Goal: Task Accomplishment & Management: Use online tool/utility

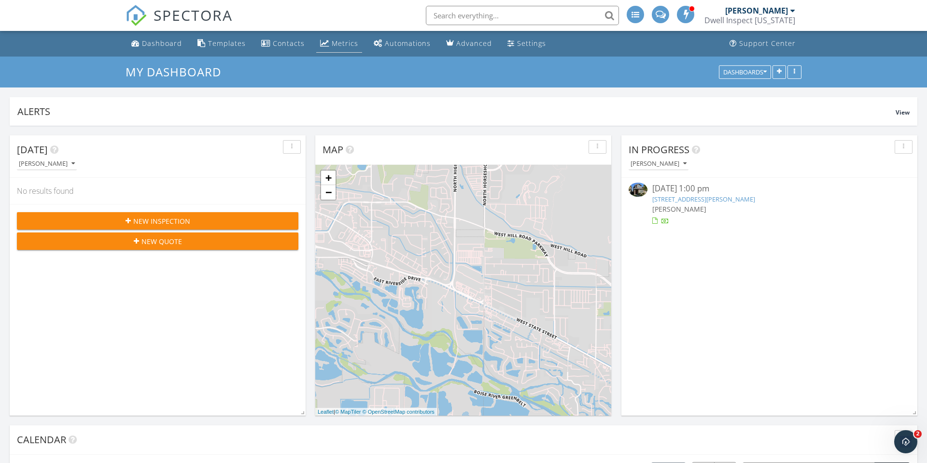
click at [340, 44] on div "Metrics" at bounding box center [345, 43] width 27 height 9
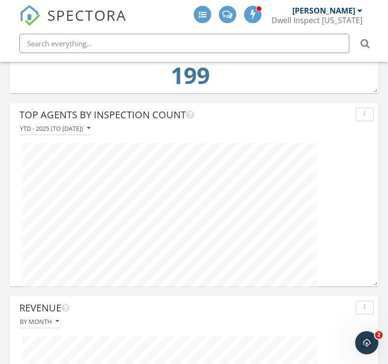
scroll to position [184, 369]
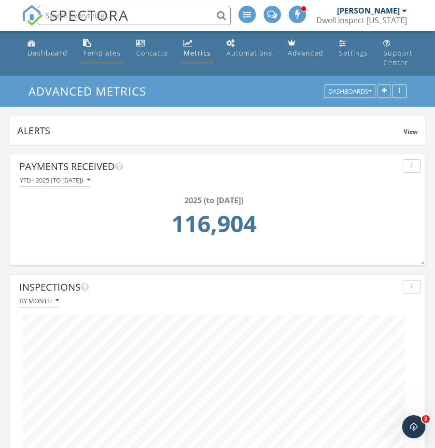
click at [90, 54] on div "Templates" at bounding box center [102, 52] width 38 height 9
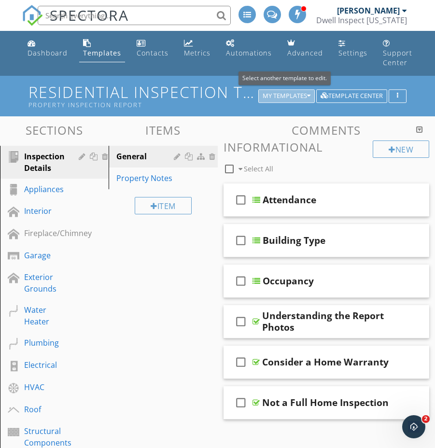
click at [280, 93] on div "My Templates" at bounding box center [287, 96] width 48 height 7
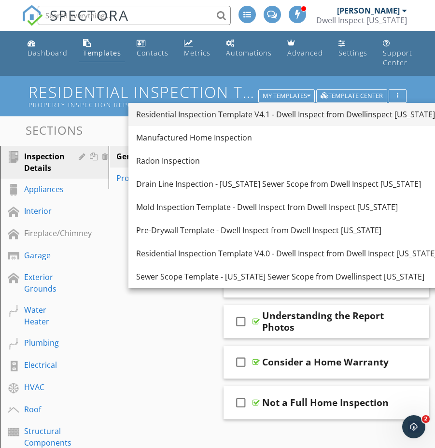
click at [286, 116] on div "Residential Inspection Template V4.1 - Dwell Inspect from Dwellinspect [US_STAT…" at bounding box center [286, 115] width 301 height 12
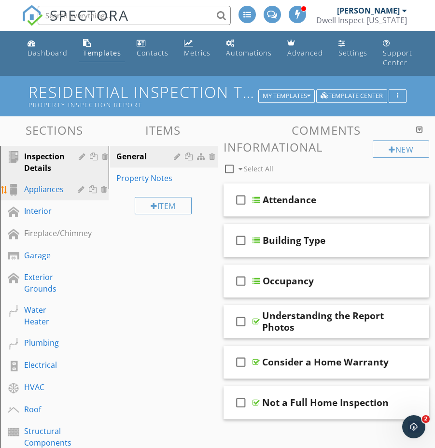
click at [62, 191] on div "Appliances" at bounding box center [44, 190] width 40 height 12
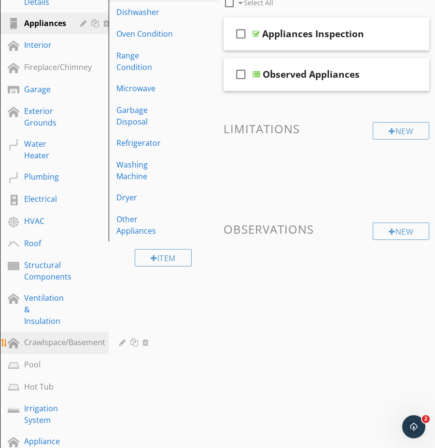
scroll to position [169, 0]
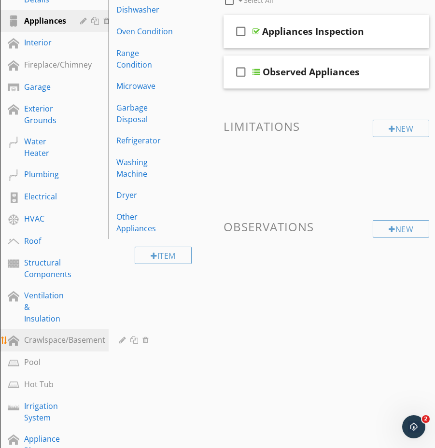
click at [97, 342] on div "Crawlspace/Basement" at bounding box center [64, 340] width 81 height 12
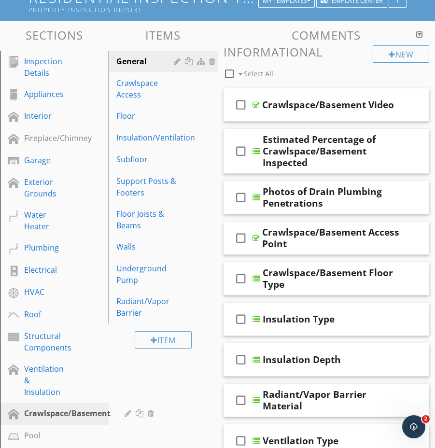
scroll to position [46, 0]
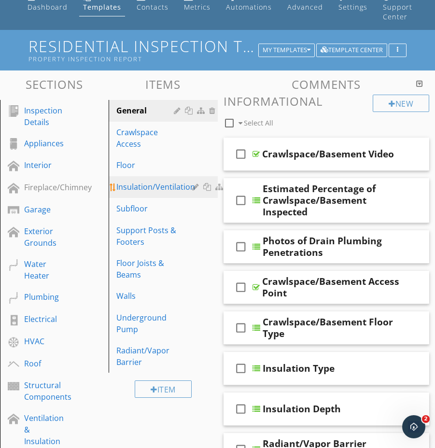
click at [148, 184] on div "Insulation/Ventilation" at bounding box center [155, 187] width 79 height 12
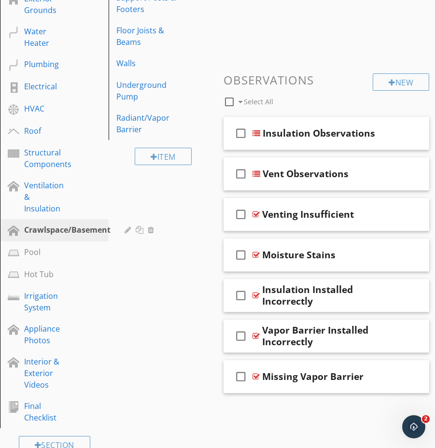
scroll to position [284, 0]
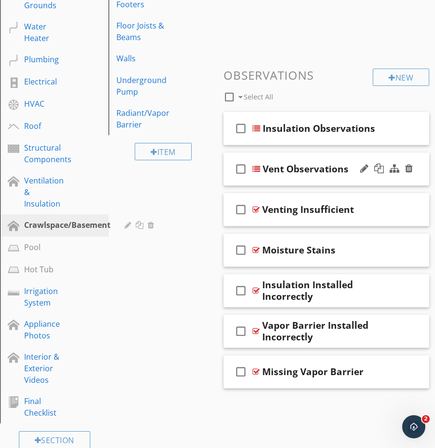
click at [313, 175] on div "check_box_outline_blank Vent Observations" at bounding box center [327, 169] width 206 height 33
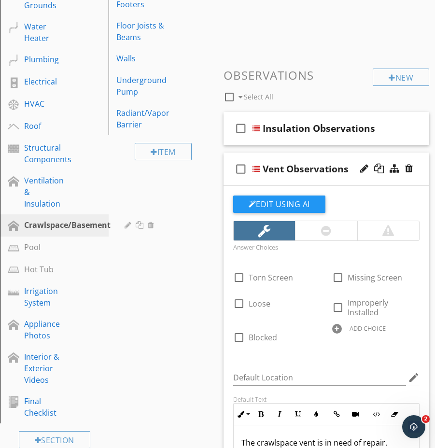
click at [313, 175] on div "check_box_outline_blank Vent Observations" at bounding box center [327, 169] width 206 height 33
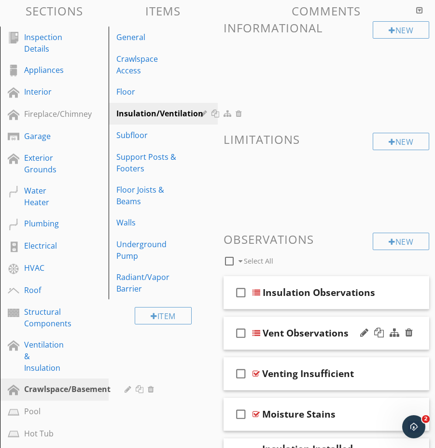
scroll to position [118, 0]
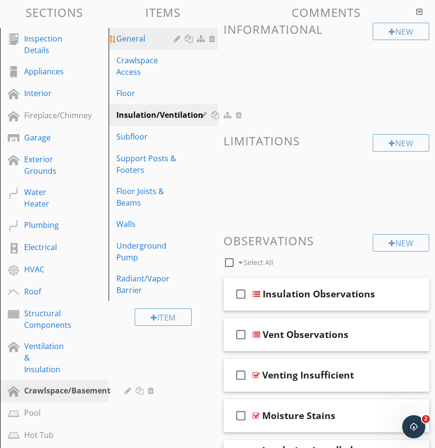
click at [137, 44] on link "General" at bounding box center [165, 38] width 106 height 21
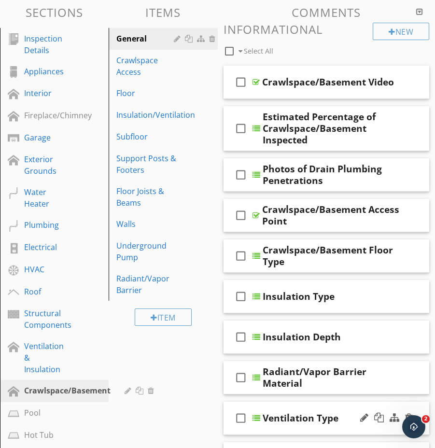
click at [304, 429] on div "check_box_outline_blank Ventilation Type" at bounding box center [327, 418] width 206 height 33
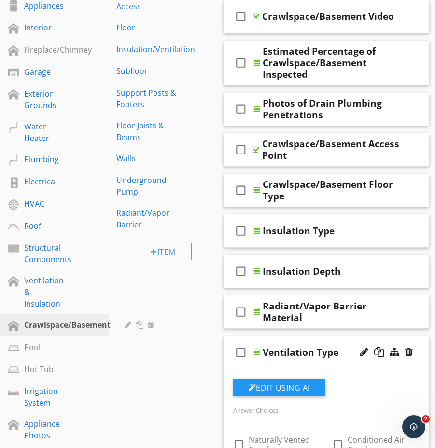
scroll to position [183, 0]
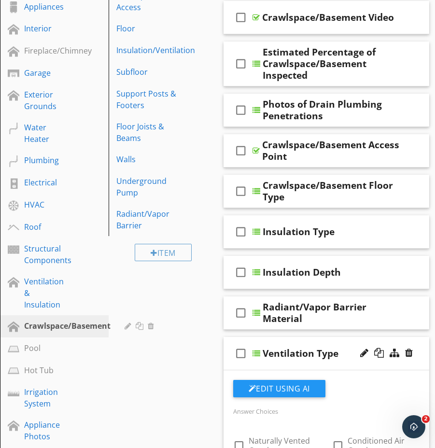
click at [294, 365] on div "check_box_outline_blank Ventilation Type" at bounding box center [327, 353] width 206 height 33
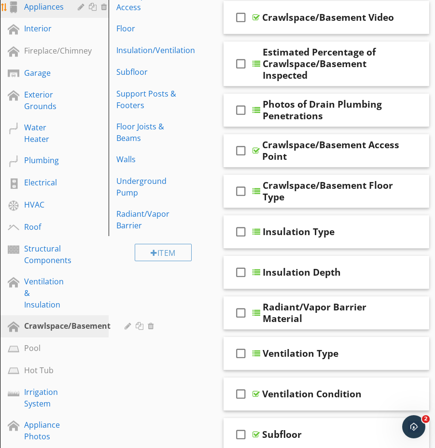
scroll to position [0, 0]
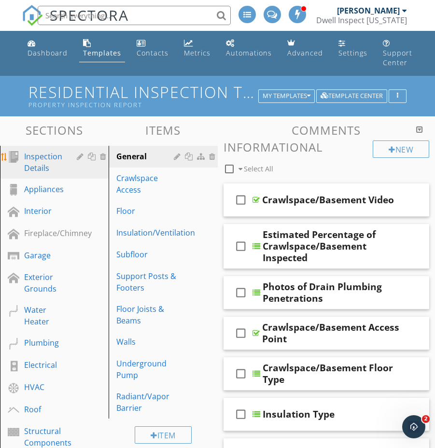
click at [45, 162] on div "Inspection Details" at bounding box center [43, 162] width 39 height 23
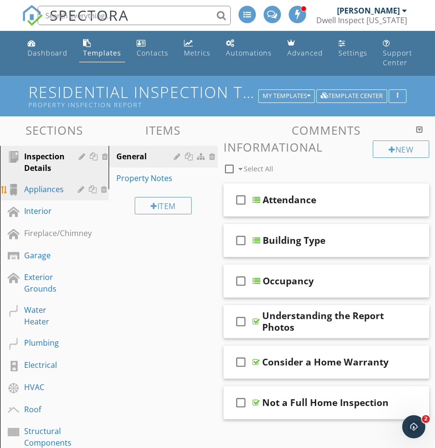
click at [52, 196] on link "Appliances" at bounding box center [56, 190] width 107 height 22
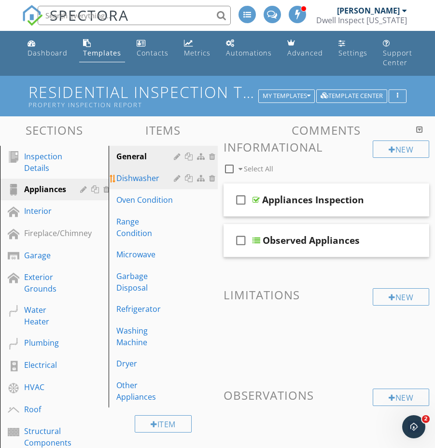
click at [161, 179] on div "Dishwasher" at bounding box center [146, 178] width 60 height 12
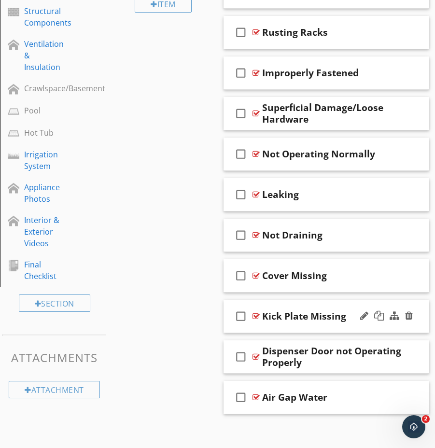
scroll to position [427, 0]
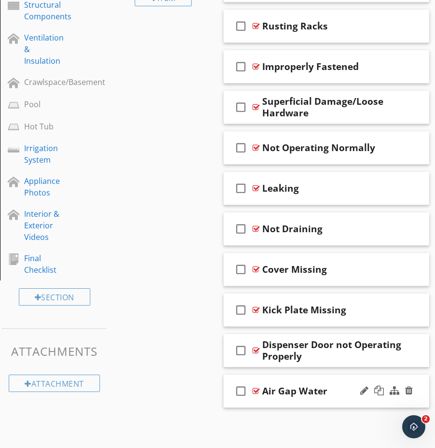
click at [399, 402] on div at bounding box center [386, 391] width 57 height 23
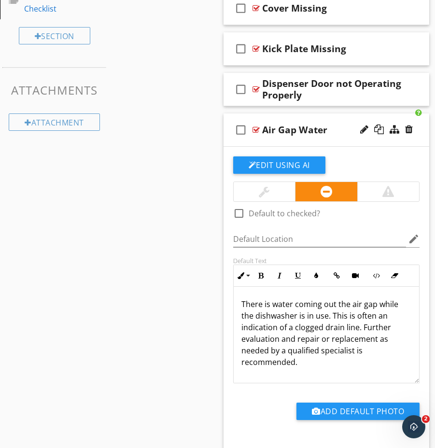
scroll to position [692, 0]
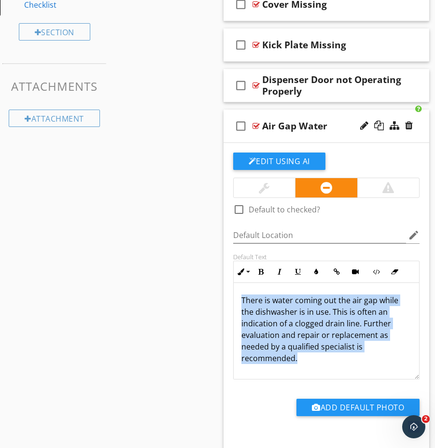
drag, startPoint x: 241, startPoint y: 297, endPoint x: 322, endPoint y: 343, distance: 93.5
click at [344, 347] on div "There is water coming out the air gap while the dishwasher is in use. This is o…" at bounding box center [327, 331] width 186 height 97
copy p "There is water coming out the air gap while the dishwasher is in use. This is o…"
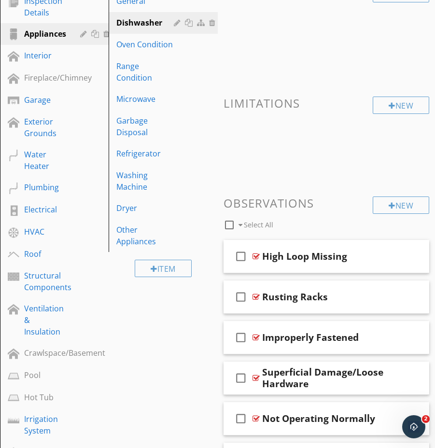
scroll to position [73, 0]
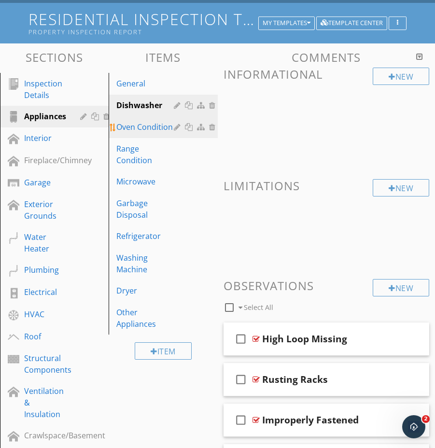
click at [153, 127] on div "Oven Condition" at bounding box center [146, 127] width 60 height 12
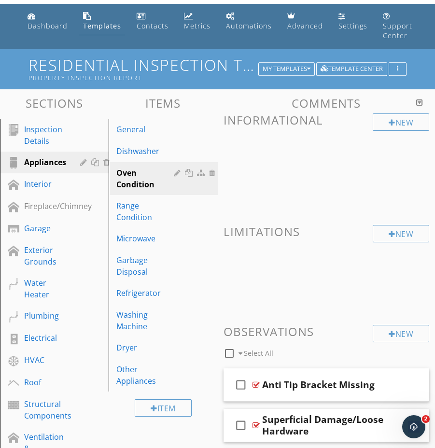
scroll to position [0, 0]
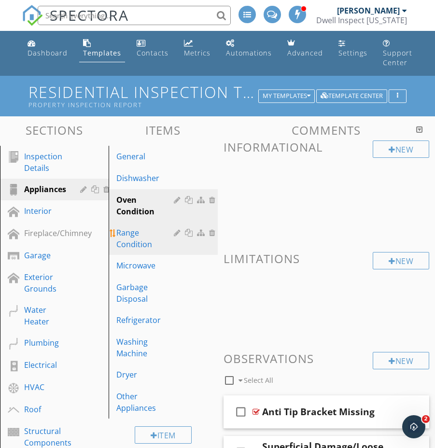
click at [161, 227] on div "Range Condition" at bounding box center [146, 238] width 60 height 23
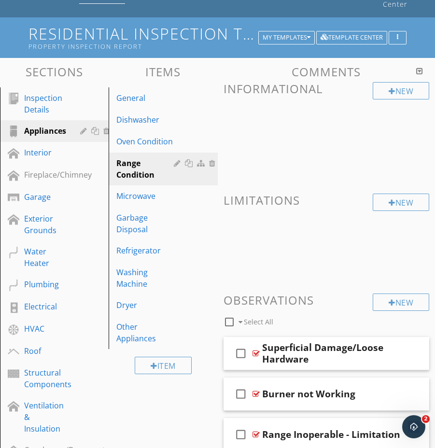
scroll to position [57, 0]
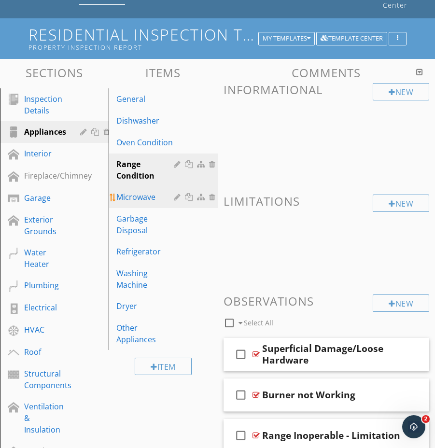
click at [138, 200] on div "Microwave" at bounding box center [146, 197] width 60 height 12
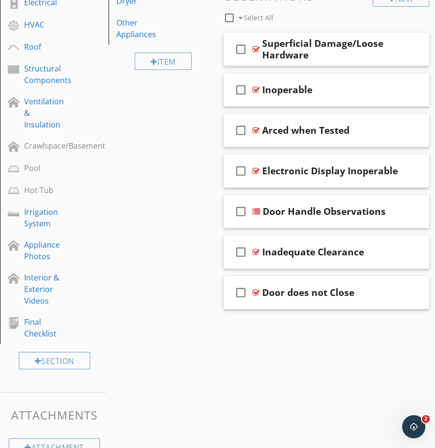
scroll to position [374, 0]
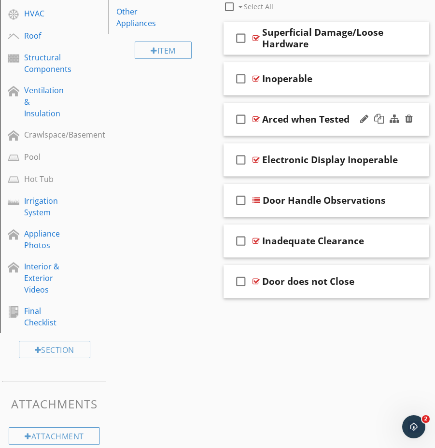
click at [366, 128] on div at bounding box center [386, 119] width 57 height 23
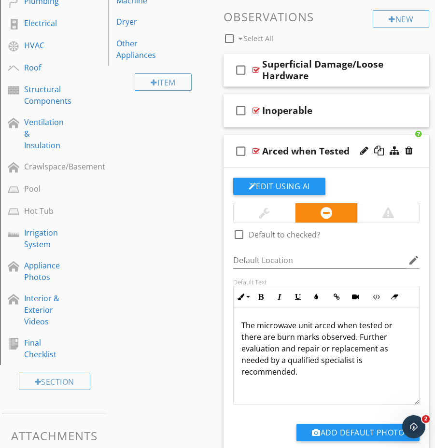
scroll to position [342, 0]
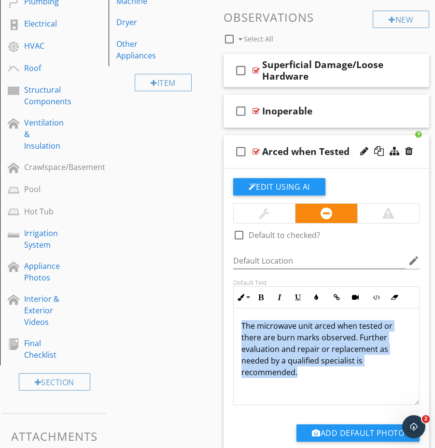
drag, startPoint x: 241, startPoint y: 325, endPoint x: 340, endPoint y: 388, distance: 117.9
click at [340, 388] on div "The microwave unit arced when tested or there are burn marks observed. Further …" at bounding box center [327, 357] width 186 height 97
copy p "The microwave unit arced when tested or there are burn marks observed. Further …"
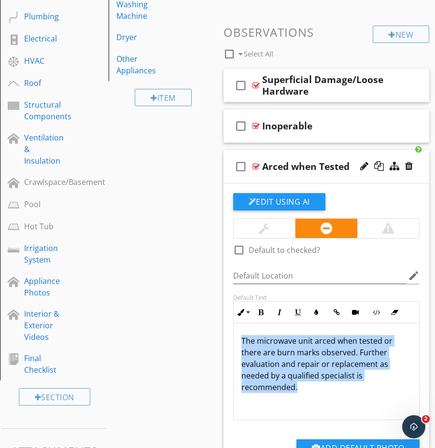
scroll to position [0, 0]
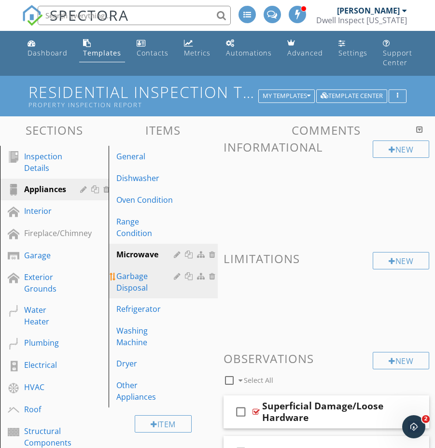
click at [140, 276] on div "Garbage Disposal" at bounding box center [146, 281] width 60 height 23
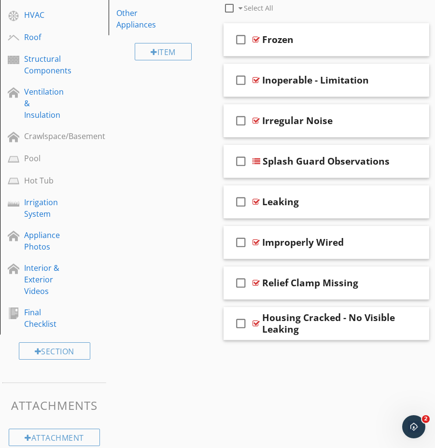
scroll to position [371, 0]
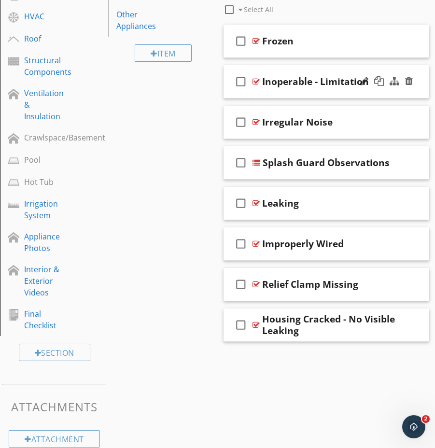
click at [401, 93] on div "check_box_outline_blank Inoperable - Limitation" at bounding box center [327, 81] width 206 height 33
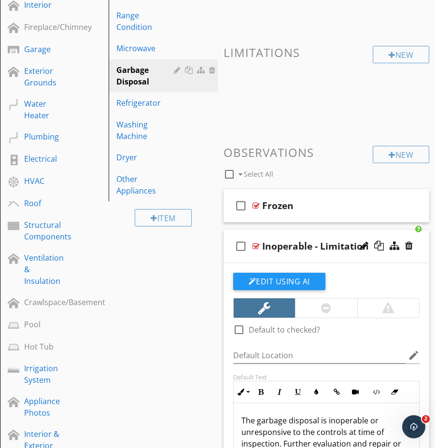
scroll to position [147, 0]
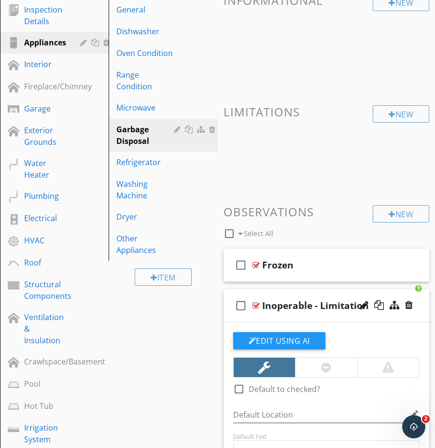
click at [376, 316] on div at bounding box center [386, 305] width 57 height 23
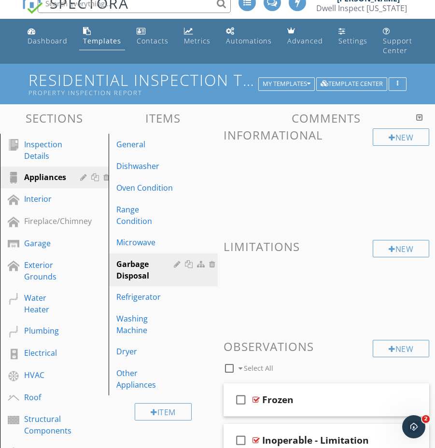
scroll to position [0, 0]
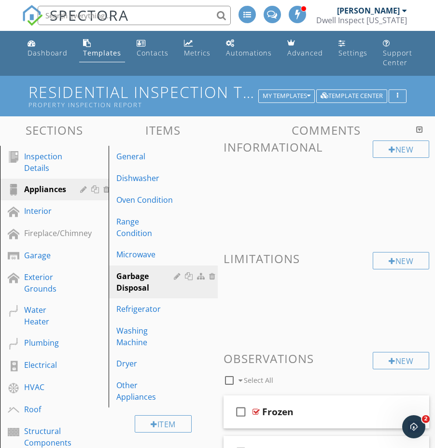
click at [420, 128] on div at bounding box center [419, 130] width 7 height 8
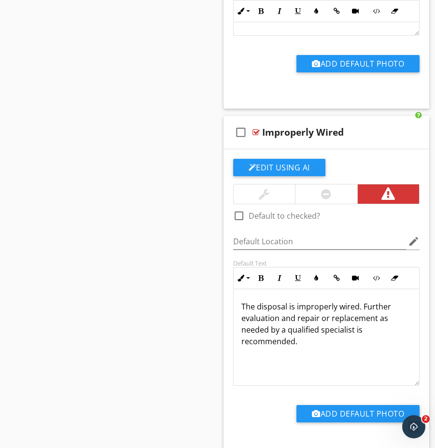
scroll to position [2088, 0]
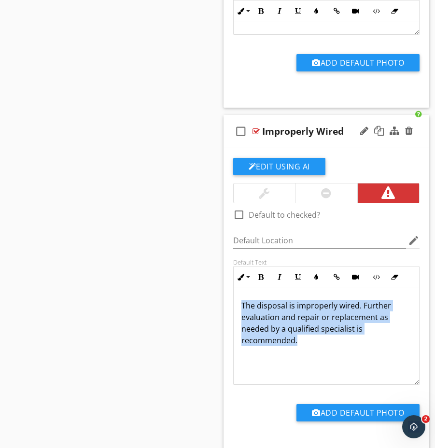
drag, startPoint x: 242, startPoint y: 305, endPoint x: 346, endPoint y: 346, distance: 112.1
click at [346, 346] on p "The disposal is improperly wired. Further evaluation and repair or replacement …" at bounding box center [327, 323] width 171 height 46
copy p "The disposal is improperly wired. Further evaluation and repair or replacement …"
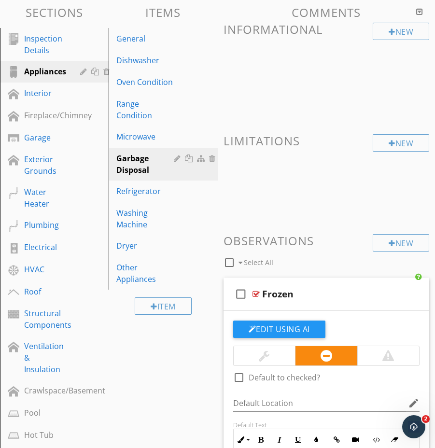
scroll to position [0, 0]
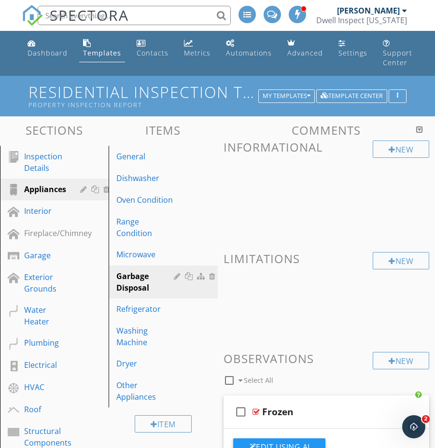
click at [419, 128] on div at bounding box center [419, 130] width 7 height 8
click at [420, 128] on div at bounding box center [419, 130] width 7 height 8
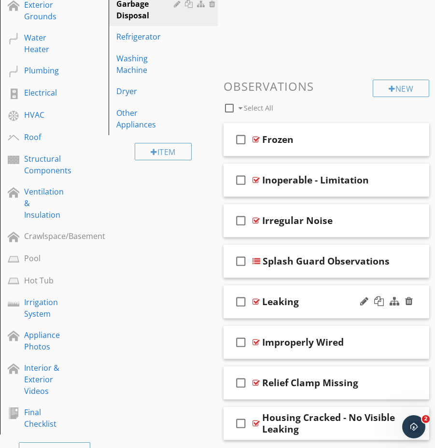
scroll to position [305, 0]
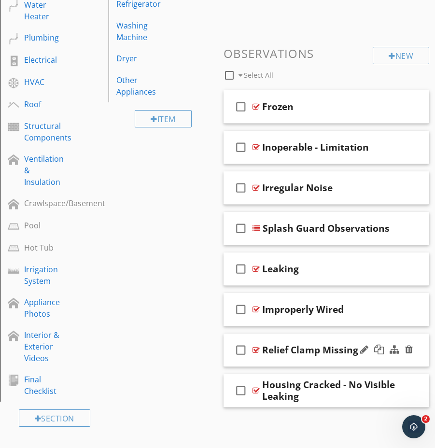
click at [334, 360] on div "check_box_outline_blank Relief Clamp Missing" at bounding box center [327, 350] width 206 height 33
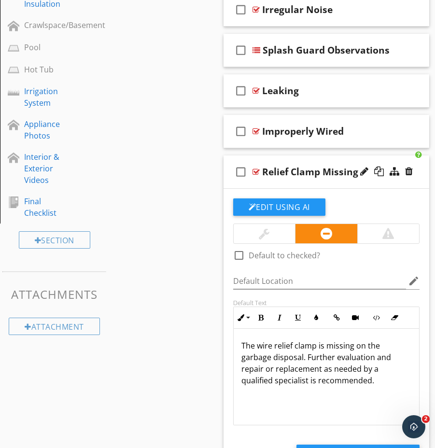
scroll to position [404, 0]
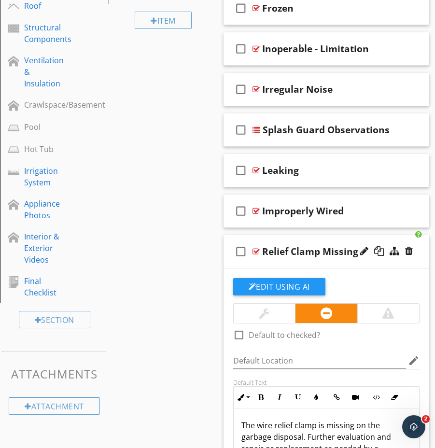
click at [381, 262] on div at bounding box center [386, 251] width 57 height 23
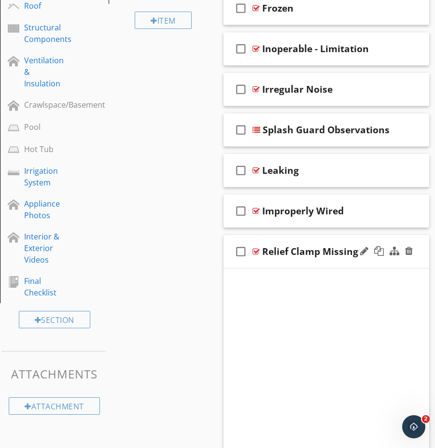
scroll to position [387, 0]
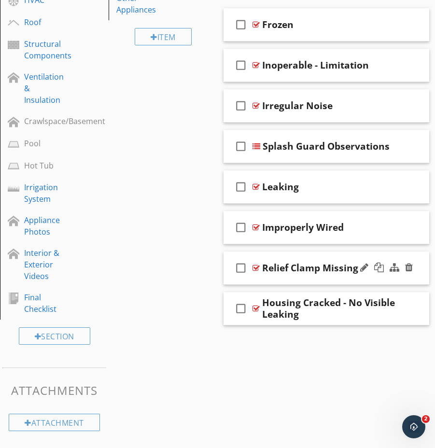
click at [394, 275] on div at bounding box center [386, 267] width 57 height 23
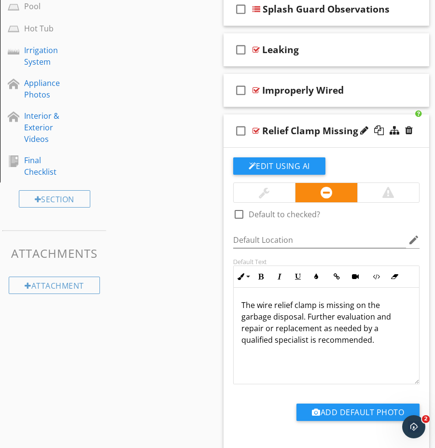
scroll to position [528, 0]
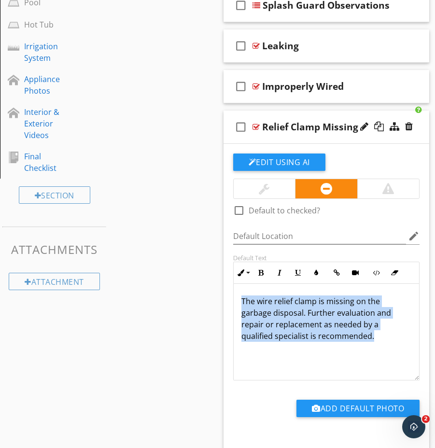
drag, startPoint x: 241, startPoint y: 299, endPoint x: 323, endPoint y: 356, distance: 100.2
click at [323, 356] on div "The wire relief clamp is missing on the garbage disposal. Further evaluation an…" at bounding box center [327, 332] width 186 height 97
copy p "The wire relief clamp is missing on the garbage disposal. Further evaluation an…"
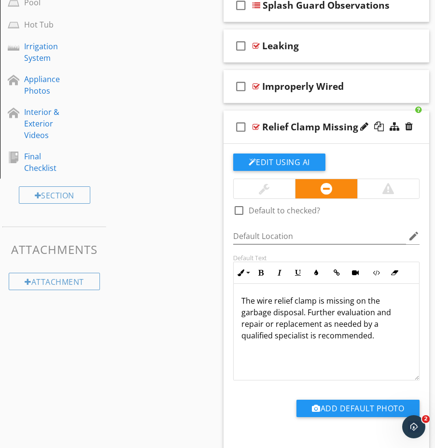
click at [402, 138] on div at bounding box center [386, 126] width 57 height 23
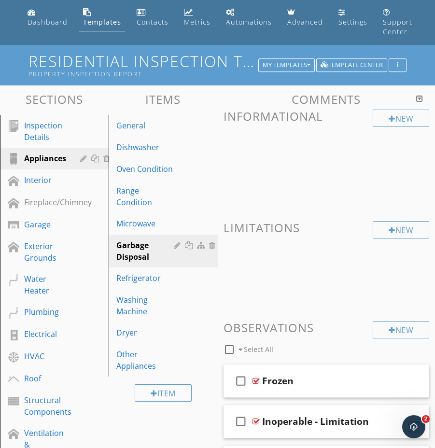
scroll to position [28, 0]
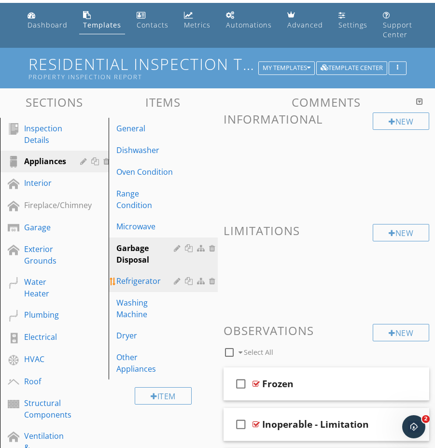
click at [136, 275] on div "Refrigerator" at bounding box center [146, 281] width 60 height 12
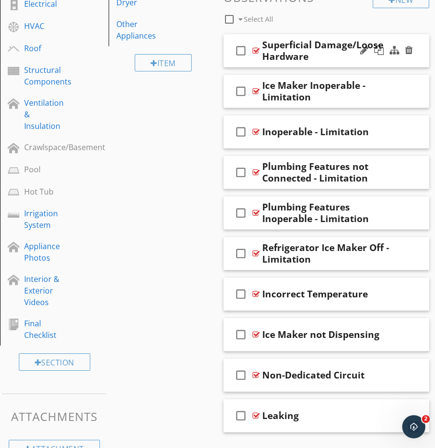
scroll to position [362, 0]
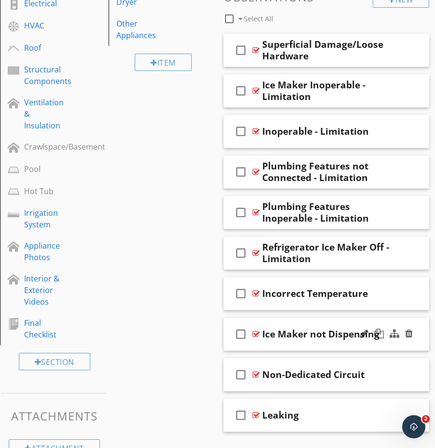
click at [389, 342] on div at bounding box center [386, 334] width 57 height 23
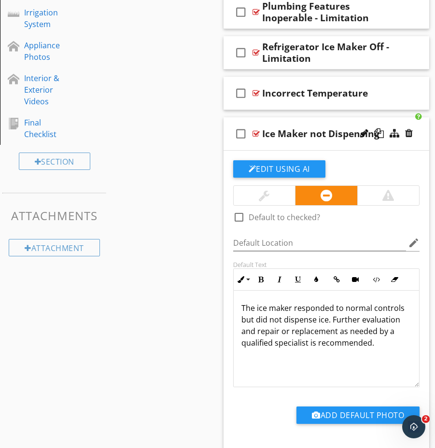
scroll to position [563, 0]
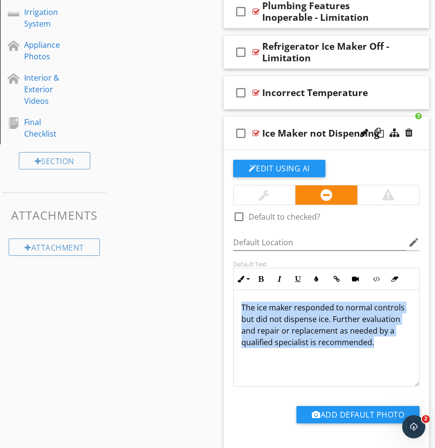
drag, startPoint x: 240, startPoint y: 305, endPoint x: 370, endPoint y: 343, distance: 135.1
click at [376, 345] on div "The ice maker responded to normal controls but did not dispense ice. Further ev…" at bounding box center [327, 338] width 186 height 97
click at [345, 334] on p "The ice maker responded to normal controls but did not dispense ice. Further ev…" at bounding box center [327, 325] width 171 height 46
drag, startPoint x: 239, startPoint y: 303, endPoint x: 387, endPoint y: 352, distance: 155.8
click at [387, 352] on div "The ice maker responded to normal controls but did not dispense ice. Further ev…" at bounding box center [327, 338] width 186 height 97
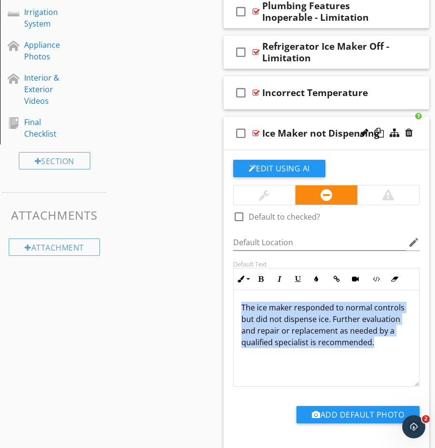
copy p "The ice maker responded to normal controls but did not dispense ice. Further ev…"
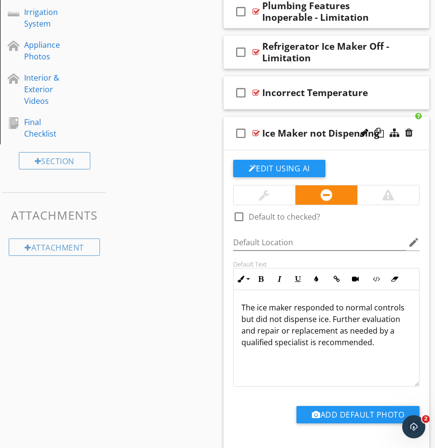
click at [387, 144] on div at bounding box center [386, 133] width 57 height 23
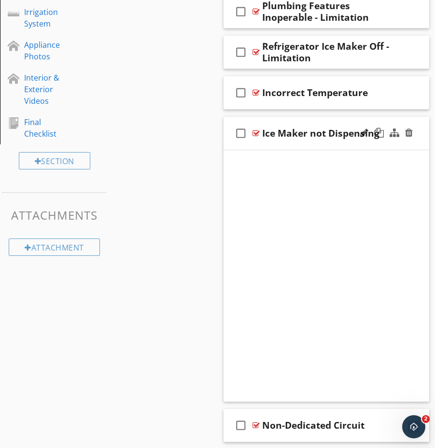
scroll to position [387, 0]
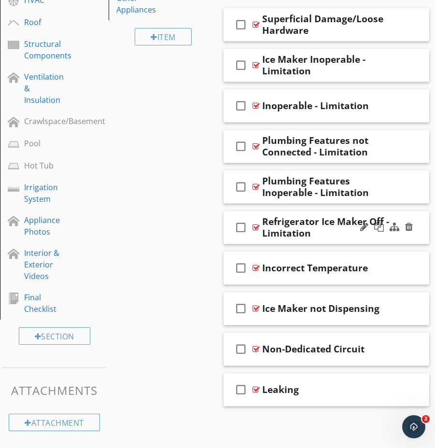
click at [383, 235] on div at bounding box center [386, 227] width 57 height 23
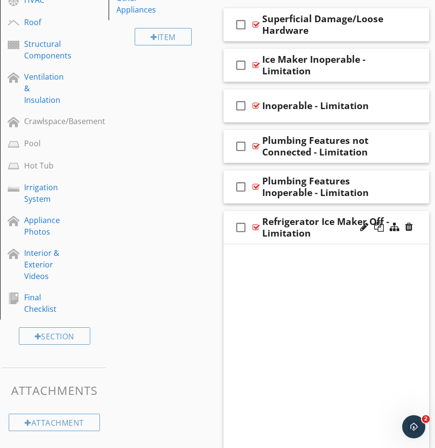
scroll to position [563, 0]
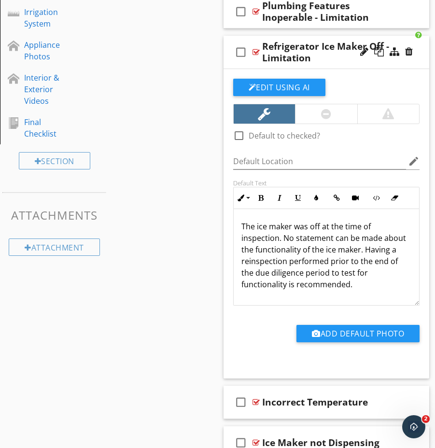
click at [242, 225] on p "The ice maker was off at the time of inspection. No statement can be made about…" at bounding box center [327, 256] width 171 height 70
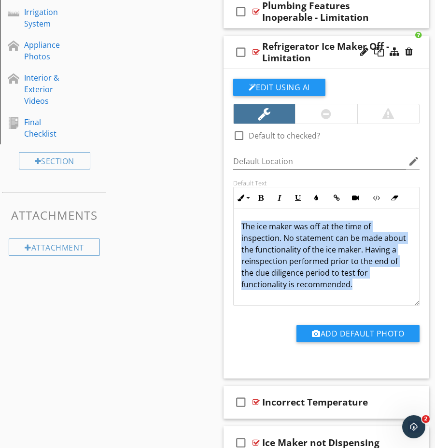
drag, startPoint x: 241, startPoint y: 225, endPoint x: 342, endPoint y: 273, distance: 112.1
click at [342, 294] on div "The ice maker was off at the time of inspection. No statement can be made about…" at bounding box center [327, 257] width 186 height 97
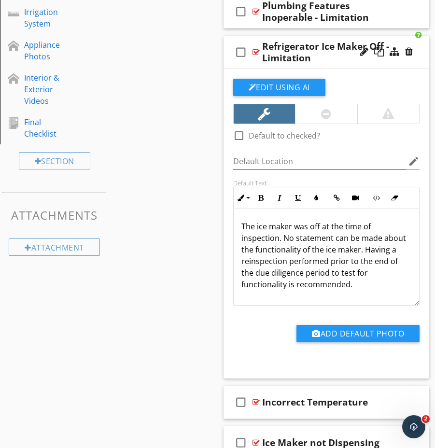
click at [400, 41] on div at bounding box center [386, 52] width 57 height 23
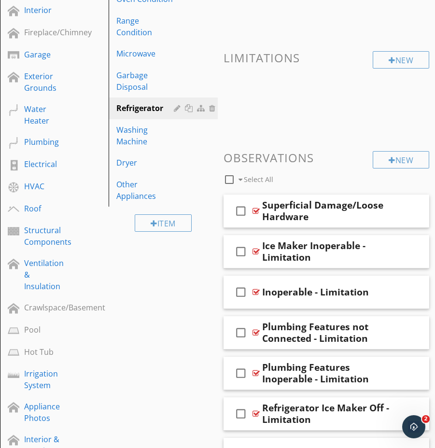
scroll to position [199, 0]
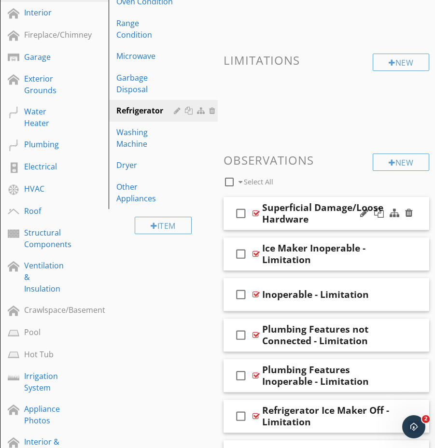
click at [394, 223] on div at bounding box center [386, 213] width 57 height 23
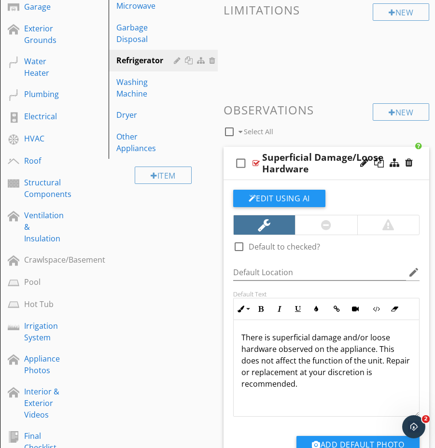
scroll to position [251, 0]
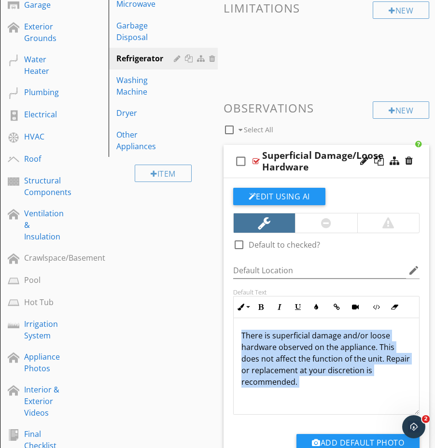
drag, startPoint x: 241, startPoint y: 334, endPoint x: 328, endPoint y: 390, distance: 103.4
click at [328, 390] on div "There is superficial damage and/or loose hardware observed on the appliance. Th…" at bounding box center [327, 366] width 186 height 97
copy p "There is superficial damage and/or loose hardware observed on the appliance. Th…"
click at [370, 173] on div "check_box_outline_blank Superficial Damage/Loose Hardware" at bounding box center [327, 161] width 206 height 33
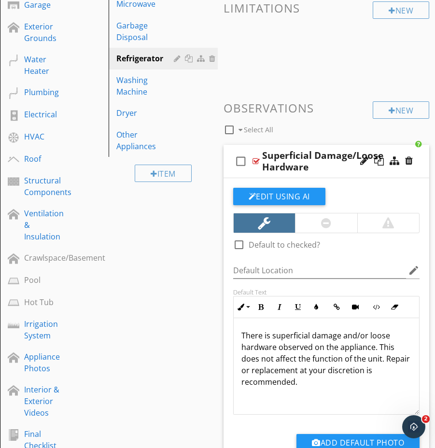
click at [370, 173] on div "check_box_outline_blank Superficial Damage/Loose Hardware" at bounding box center [327, 161] width 206 height 33
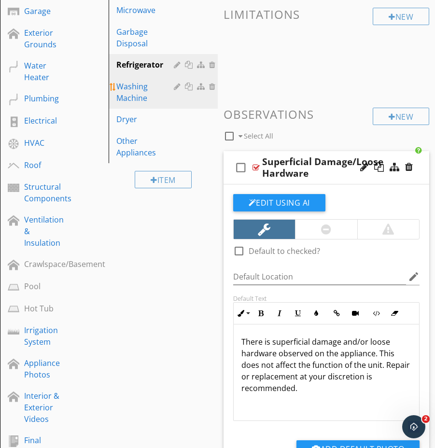
click at [157, 86] on div "Washing Machine" at bounding box center [146, 92] width 60 height 23
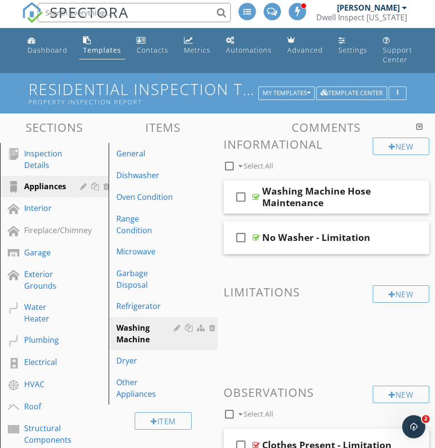
scroll to position [0, 0]
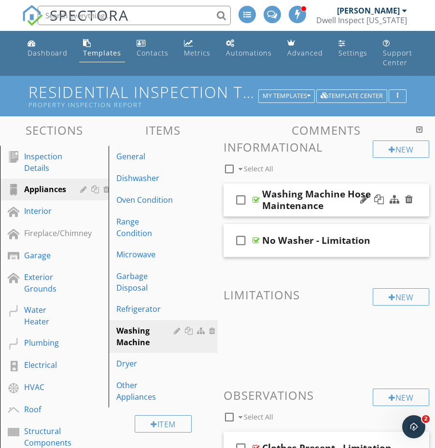
click at [389, 208] on div at bounding box center [386, 199] width 57 height 23
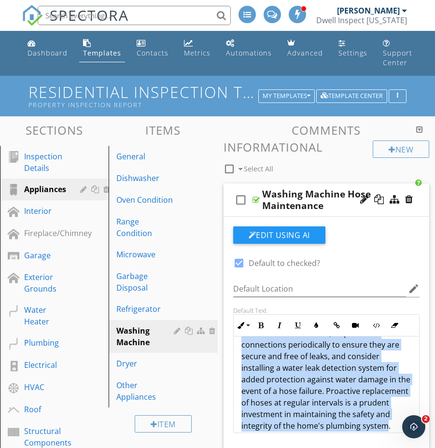
scroll to position [341, 0]
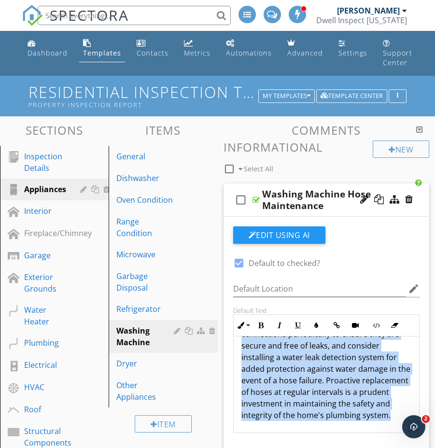
drag, startPoint x: 240, startPoint y: 353, endPoint x: 376, endPoint y: 431, distance: 156.9
click at [376, 431] on div "Where visible, the washing machine hoses in the laundry area were in acceptable…" at bounding box center [327, 214] width 186 height 437
copy div "Where visible, the washing machine hoses in the laundry area were in acceptable…"
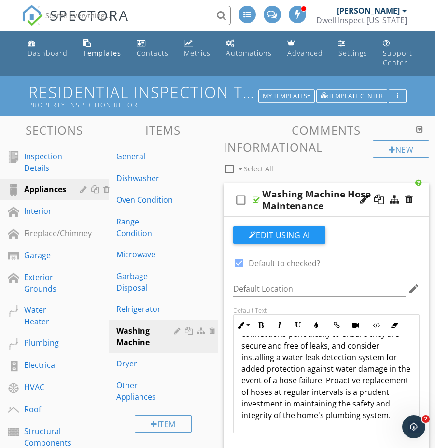
click at [348, 210] on div "Washing Machine Hose Maintenance" at bounding box center [332, 199] width 140 height 23
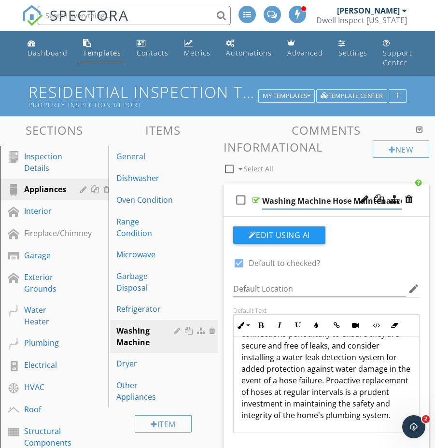
scroll to position [0, 3]
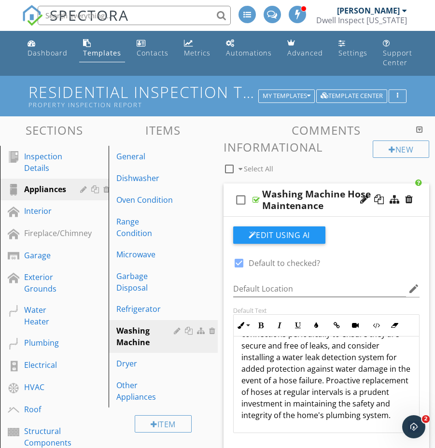
click at [409, 213] on div "check_box_outline_blank Washing Machine Hose Maintenance" at bounding box center [327, 200] width 206 height 33
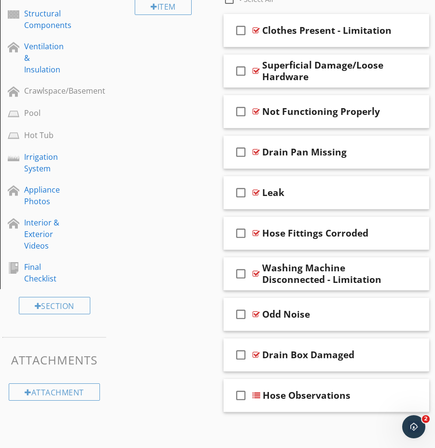
scroll to position [423, 0]
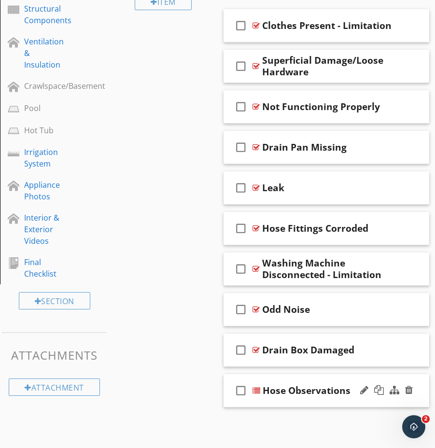
click at [335, 404] on div "check_box_outline_blank Hose Observations" at bounding box center [327, 390] width 206 height 33
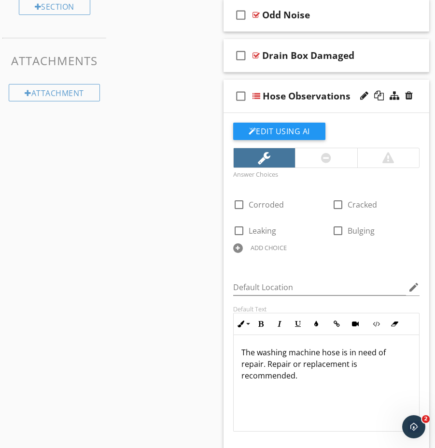
scroll to position [720, 0]
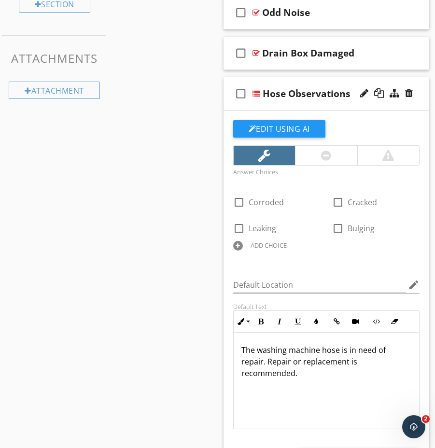
click at [243, 349] on p "The washing machine hose is in need of repair. Repair or replacement is recomme…" at bounding box center [327, 361] width 171 height 35
click at [242, 349] on p "The washing machine hose is in need of repair. Repair or replacement is recomme…" at bounding box center [327, 361] width 171 height 35
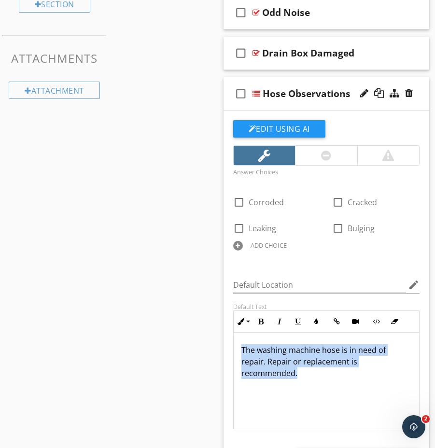
drag, startPoint x: 241, startPoint y: 349, endPoint x: 405, endPoint y: 381, distance: 167.3
click at [405, 381] on div "The washing machine hose is in need of repair. Repair or replacement is recomme…" at bounding box center [327, 381] width 186 height 97
copy p "The washing machine hose is in need of repair. Repair or replacement is recomme…"
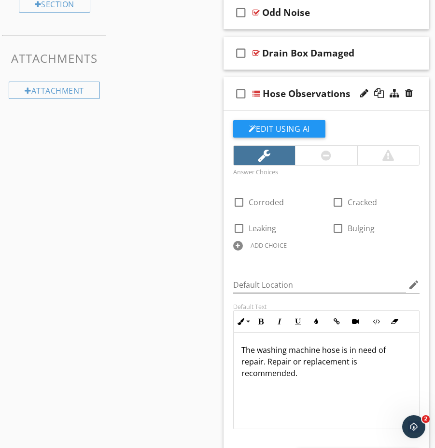
click at [251, 105] on div "check_box_outline_blank" at bounding box center [242, 93] width 19 height 23
click at [244, 98] on icon "check_box" at bounding box center [240, 93] width 15 height 23
click at [315, 105] on div "check_box_outline_blank Hose Observations" at bounding box center [327, 93] width 206 height 33
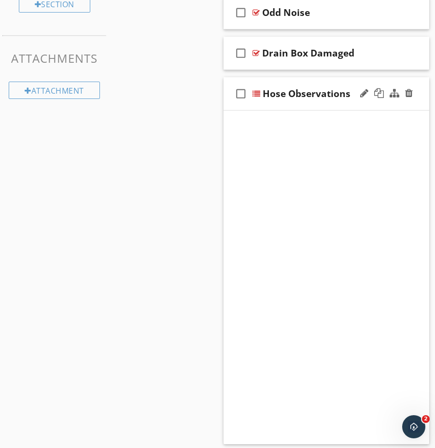
scroll to position [423, 0]
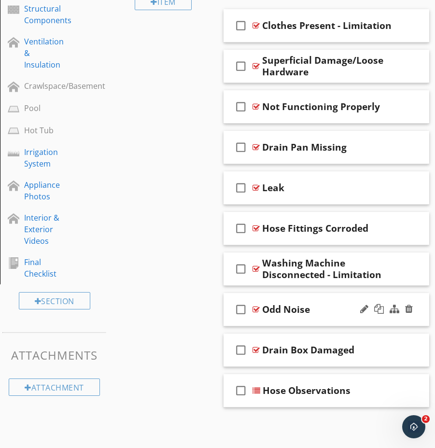
click at [399, 318] on div at bounding box center [386, 309] width 57 height 23
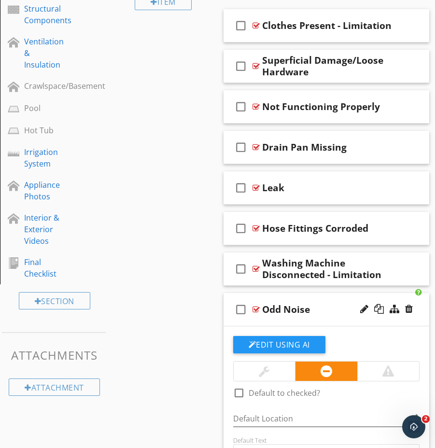
scroll to position [674, 0]
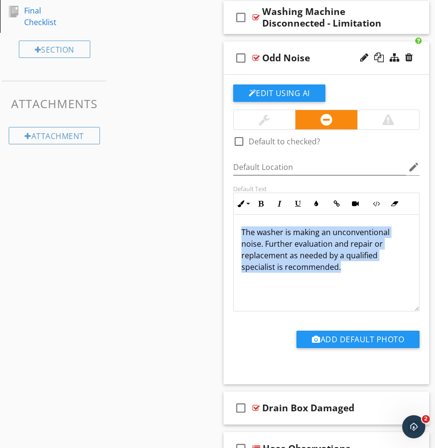
drag, startPoint x: 242, startPoint y: 232, endPoint x: 366, endPoint y: 266, distance: 128.8
click at [366, 266] on p "The washer is making an unconventional noise. Further evaluation and repair or …" at bounding box center [327, 250] width 171 height 46
copy p "The washer is making an unconventional noise. Further evaluation and repair or …"
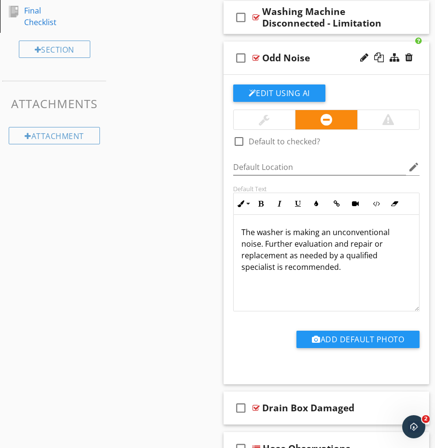
click at [331, 65] on div "check_box_outline_blank Odd Noise" at bounding box center [327, 58] width 206 height 33
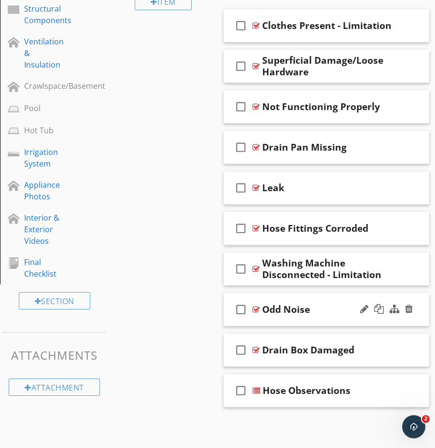
scroll to position [423, 0]
click at [362, 259] on div at bounding box center [386, 268] width 57 height 23
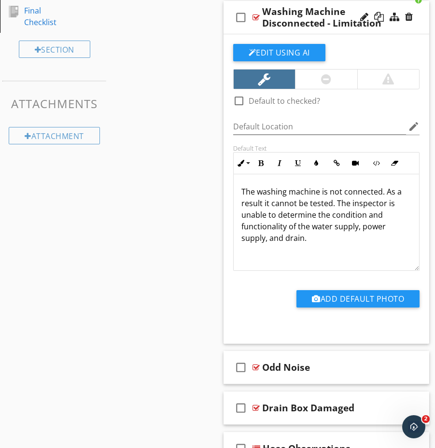
drag, startPoint x: 241, startPoint y: 191, endPoint x: 339, endPoint y: 254, distance: 117.1
click at [339, 254] on div "The washing machine is not connected. As a result it cannot be tested. The insp…" at bounding box center [327, 222] width 186 height 97
copy p "The washing machine is not connected. As a result it cannot be tested. The insp…"
click at [238, 29] on div "check_box_outline_blank Washing Machine Disconnected - Limitation" at bounding box center [327, 17] width 206 height 33
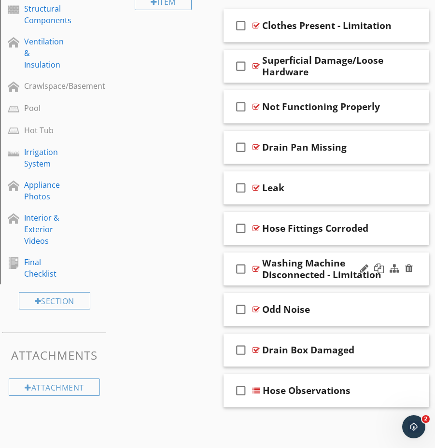
scroll to position [423, 0]
click at [404, 238] on div at bounding box center [386, 228] width 57 height 23
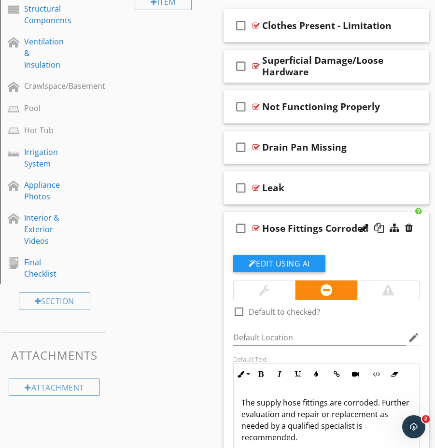
scroll to position [674, 0]
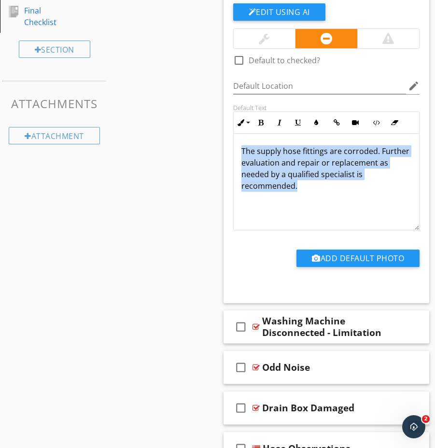
drag, startPoint x: 241, startPoint y: 149, endPoint x: 343, endPoint y: 187, distance: 109.3
click at [343, 187] on div "The supply hose fittings are corroded. Further evaluation and repair or replace…" at bounding box center [327, 182] width 186 height 97
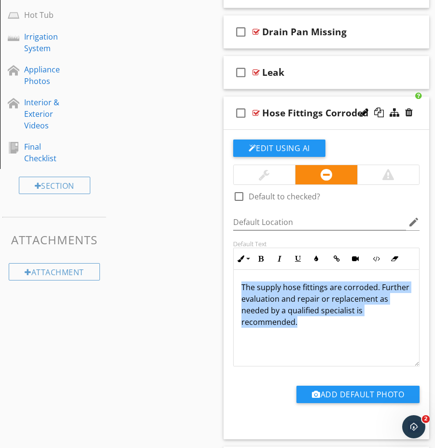
scroll to position [538, 0]
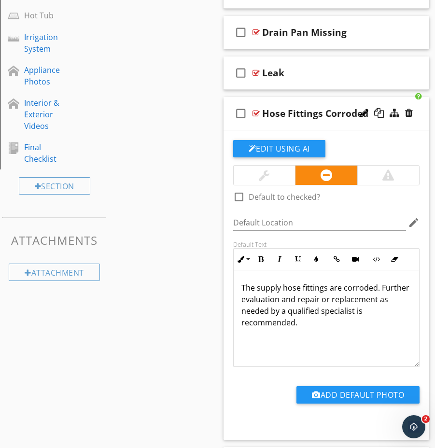
click at [398, 124] on div at bounding box center [386, 113] width 57 height 23
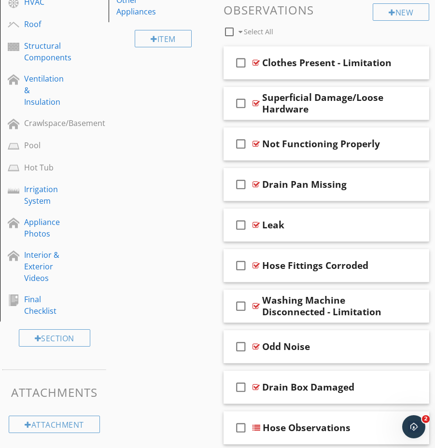
scroll to position [389, 0]
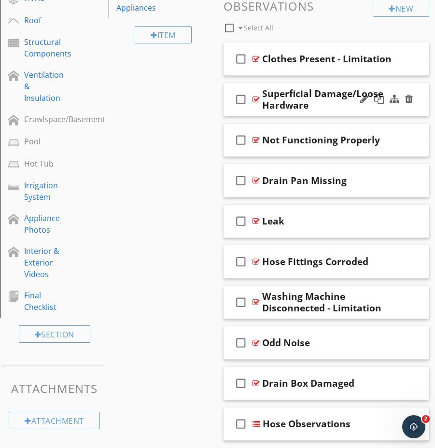
click at [401, 111] on div "check_box_outline_blank Superficial Damage/Loose Hardware" at bounding box center [327, 99] width 206 height 33
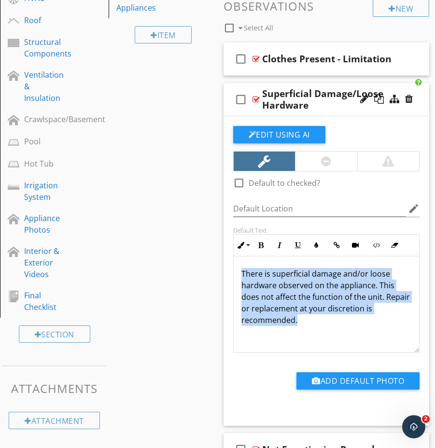
drag, startPoint x: 241, startPoint y: 272, endPoint x: 384, endPoint y: 313, distance: 148.8
click at [392, 318] on div "There is superficial damage and/or loose hardware observed on the appliance. Th…" at bounding box center [327, 304] width 186 height 97
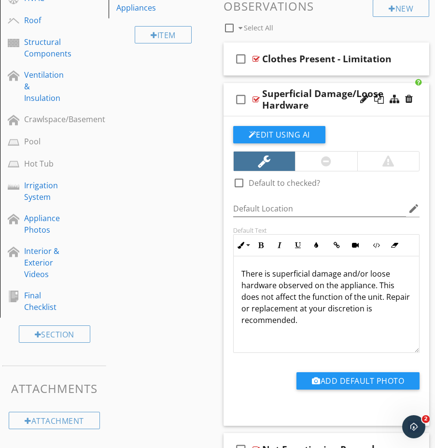
click at [382, 111] on div "check_box_outline_blank Superficial Damage/Loose Hardware" at bounding box center [327, 99] width 206 height 33
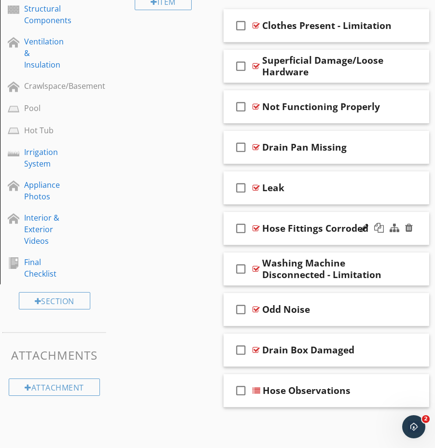
scroll to position [0, 0]
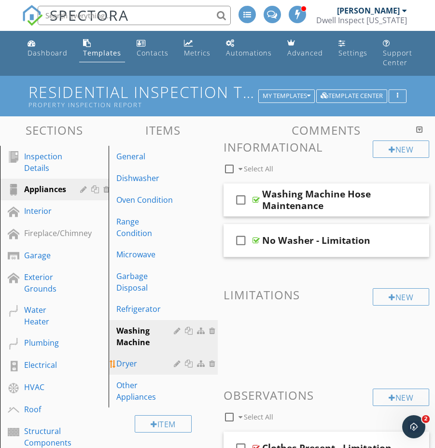
click at [144, 358] on div "Dryer" at bounding box center [146, 364] width 60 height 12
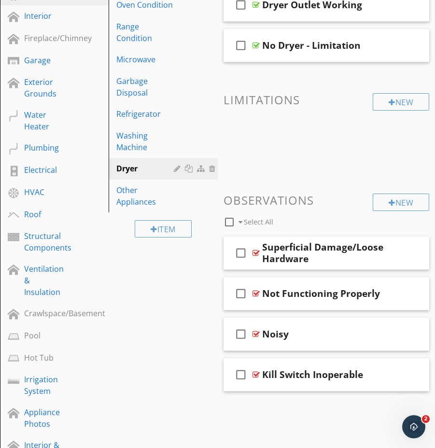
scroll to position [196, 0]
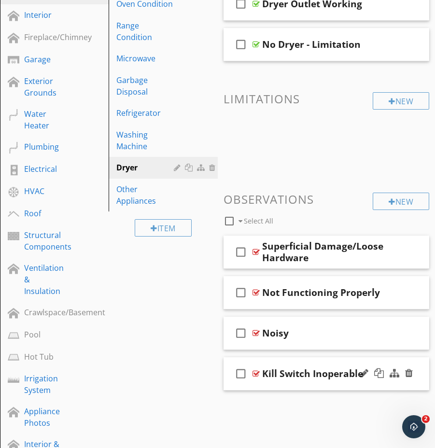
click at [385, 384] on div at bounding box center [386, 373] width 57 height 23
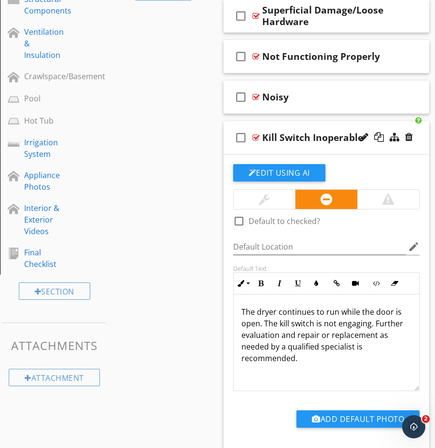
scroll to position [435, 0]
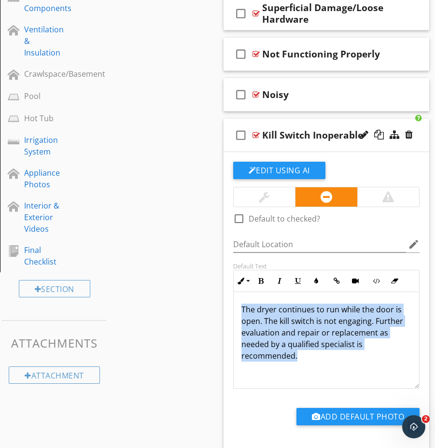
drag, startPoint x: 241, startPoint y: 308, endPoint x: 351, endPoint y: 377, distance: 130.7
click at [351, 377] on div "The dryer continues to run while the door is open. The kill switch is not engag…" at bounding box center [327, 340] width 186 height 97
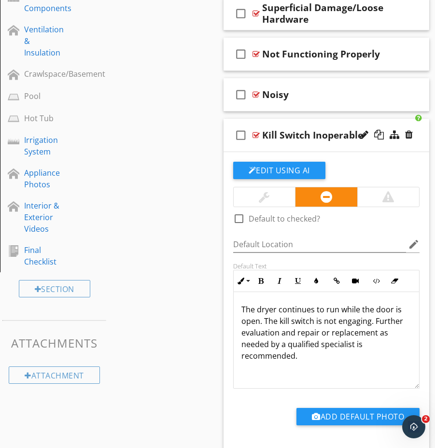
click at [365, 143] on div at bounding box center [386, 135] width 57 height 23
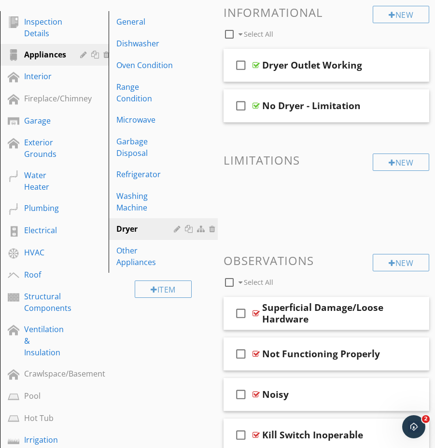
scroll to position [133, 0]
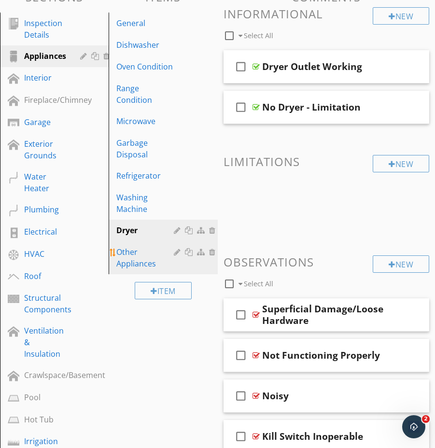
click at [142, 255] on div "Other Appliances" at bounding box center [146, 257] width 60 height 23
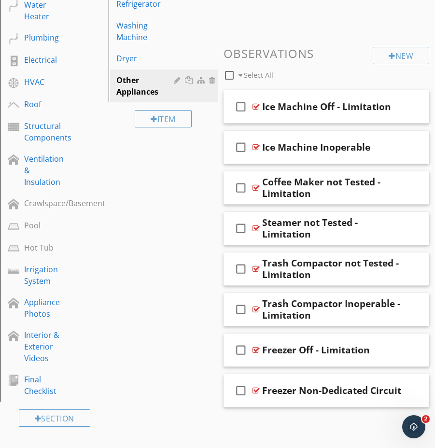
scroll to position [288, 0]
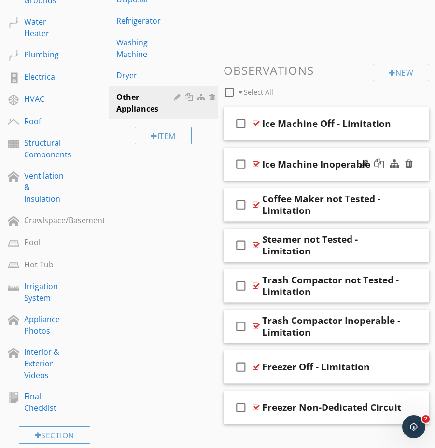
click at [397, 175] on div at bounding box center [386, 164] width 57 height 23
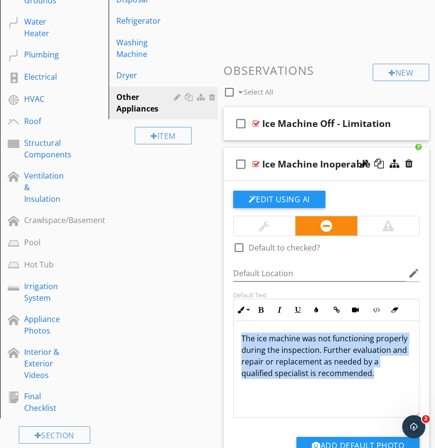
drag, startPoint x: 241, startPoint y: 337, endPoint x: 319, endPoint y: 355, distance: 80.7
click at [389, 379] on div "The ice machine was not functioning properly during the inspection. Further eva…" at bounding box center [327, 369] width 186 height 97
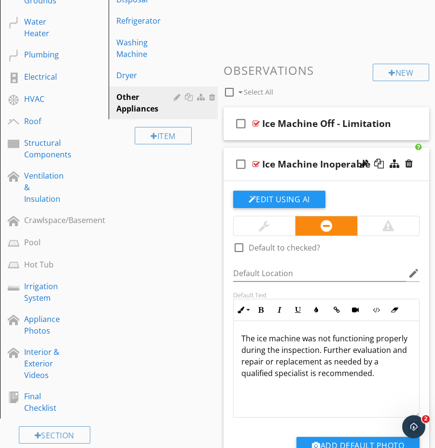
click at [366, 177] on div "check_box_outline_blank Ice Machine Inoperable" at bounding box center [327, 164] width 206 height 33
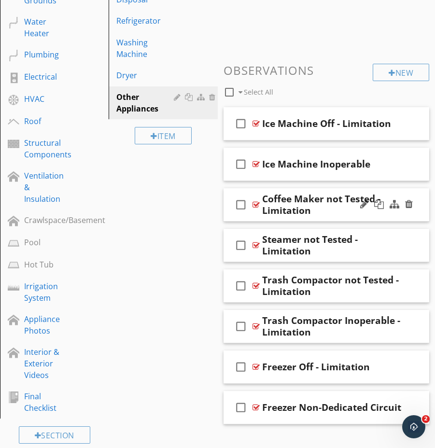
click at [377, 213] on div at bounding box center [386, 204] width 57 height 23
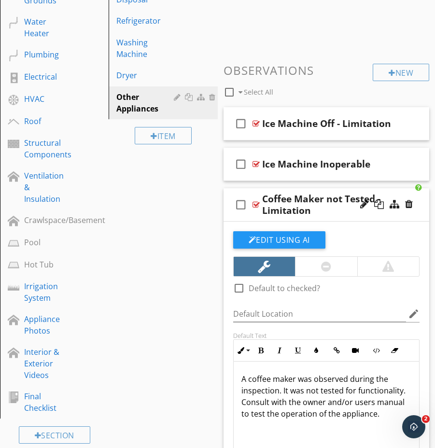
drag, startPoint x: 242, startPoint y: 379, endPoint x: 363, endPoint y: 423, distance: 129.1
click at [363, 423] on div "A coffee maker was observed during the inspection. It was not tested for functi…" at bounding box center [327, 410] width 186 height 97
click at [341, 218] on div "check_box_outline_blank Coffee Maker not Tested - Limitation" at bounding box center [327, 204] width 206 height 33
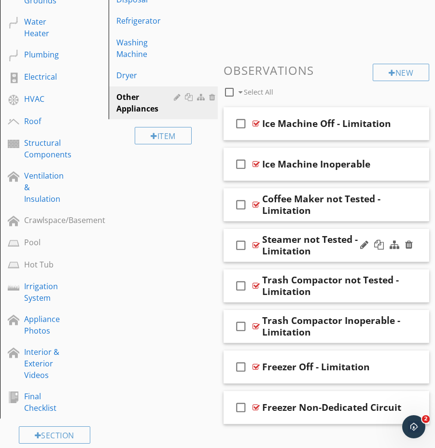
click at [367, 253] on div at bounding box center [386, 245] width 57 height 23
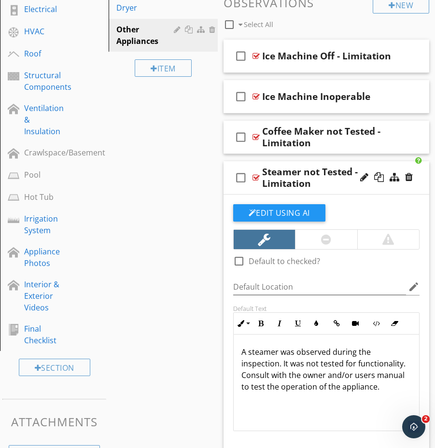
scroll to position [357, 0]
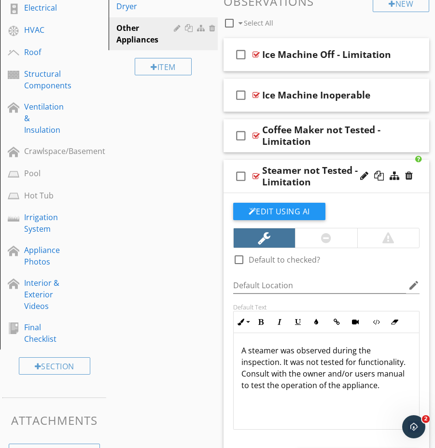
click at [241, 351] on div "A steamer was observed during the inspection. It was not tested for functionali…" at bounding box center [327, 381] width 186 height 97
drag, startPoint x: 241, startPoint y: 351, endPoint x: 359, endPoint y: 385, distance: 123.2
click at [359, 385] on div "A steamer was observed during the inspection. It was not tested for functionali…" at bounding box center [327, 381] width 186 height 97
click at [350, 187] on div "Steamer not Tested - Limitation" at bounding box center [332, 176] width 140 height 23
click at [419, 188] on div "check_box_outline_blank Steamer not Tested - Limitation" at bounding box center [327, 176] width 206 height 33
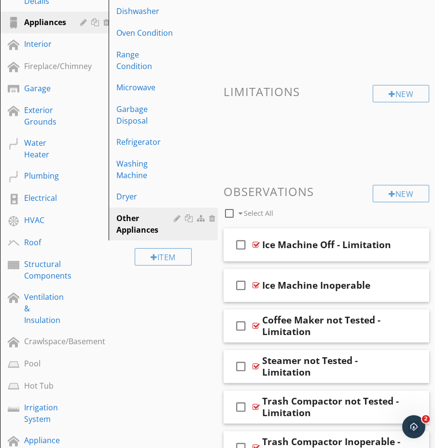
scroll to position [166, 0]
